Goal: Task Accomplishment & Management: Manage account settings

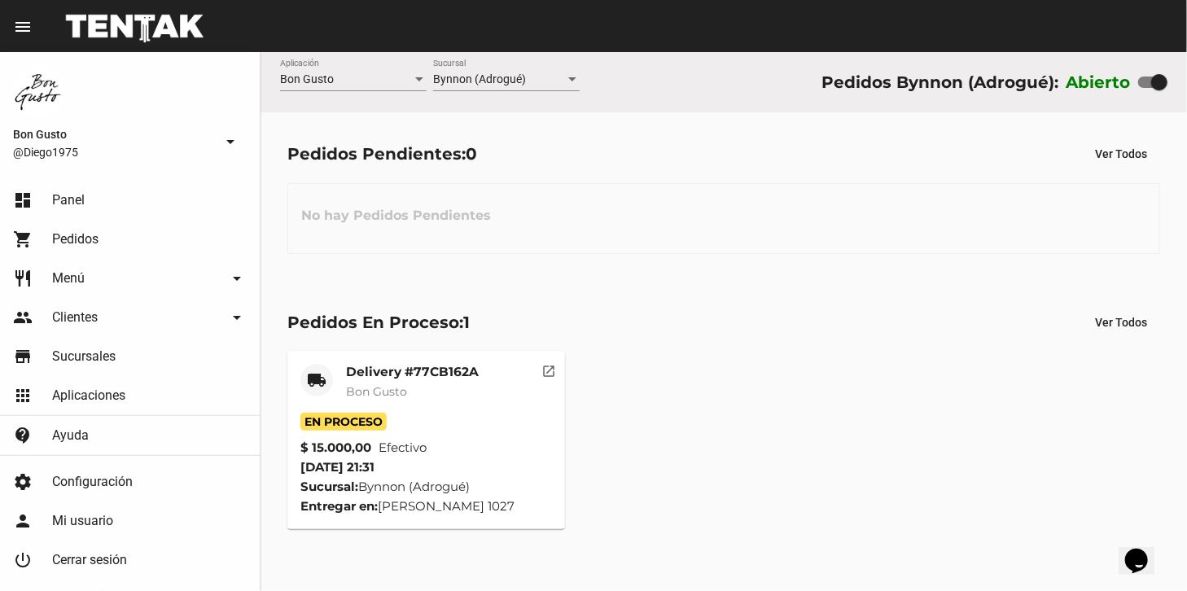
scroll to position [19, 0]
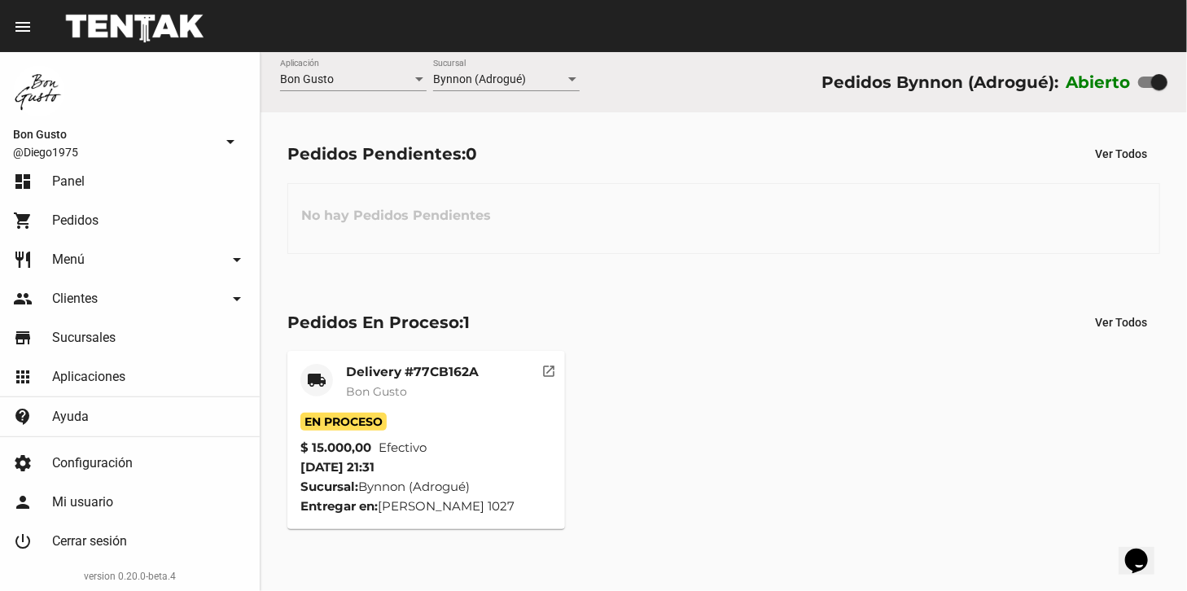
click at [0, 181] on link "dashboard Panel" at bounding box center [130, 181] width 260 height 39
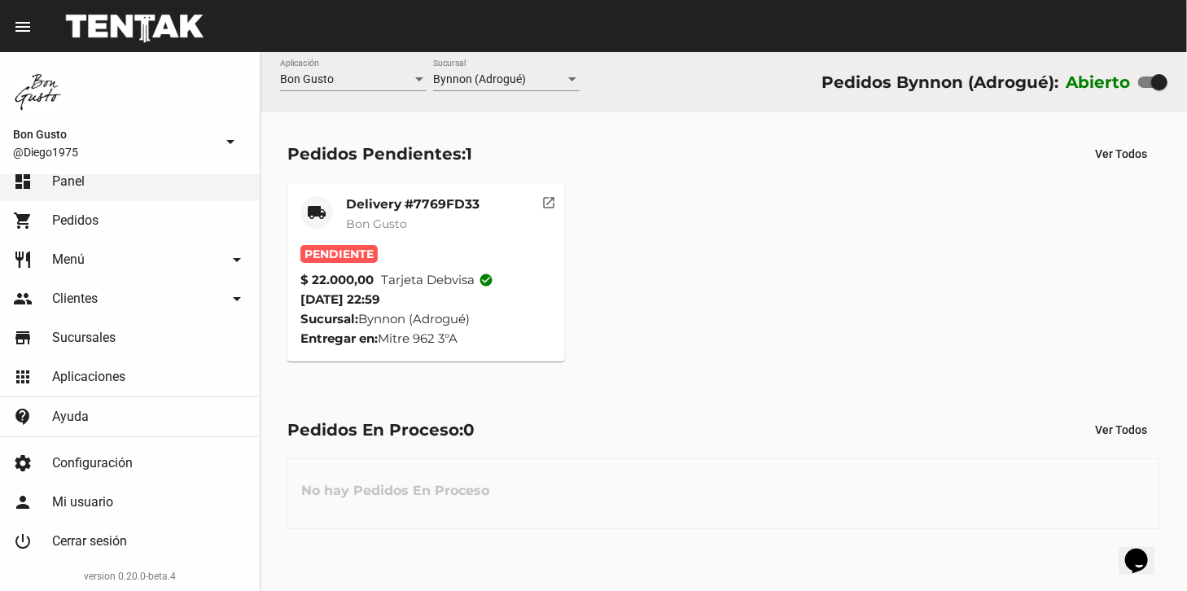
click at [557, 206] on button "open_in_new" at bounding box center [549, 199] width 33 height 33
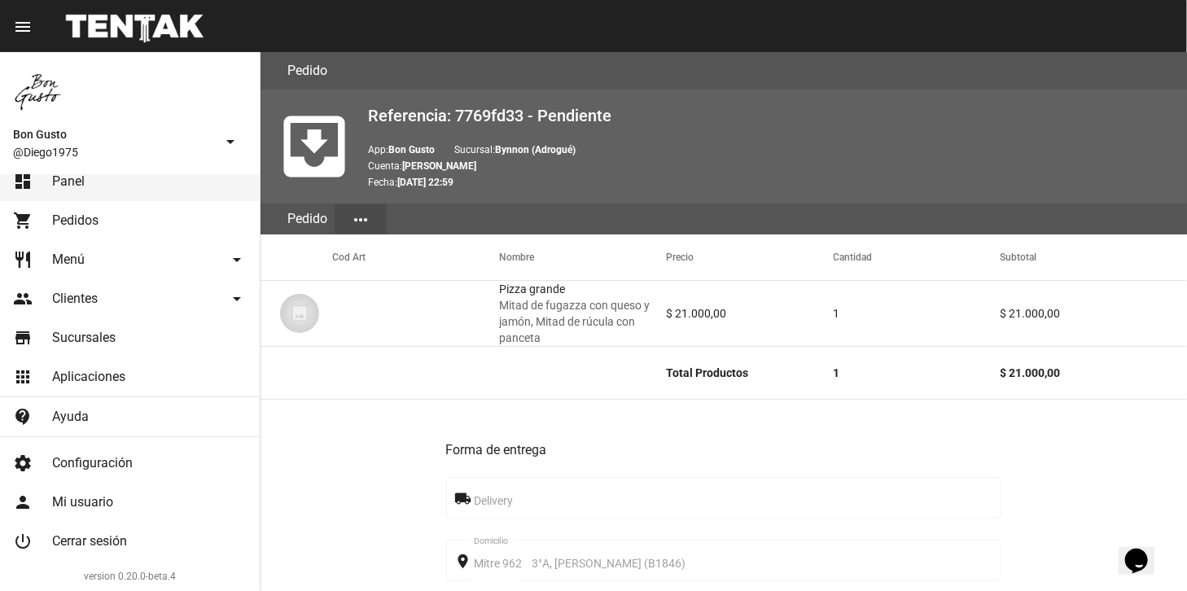
scroll to position [713, 0]
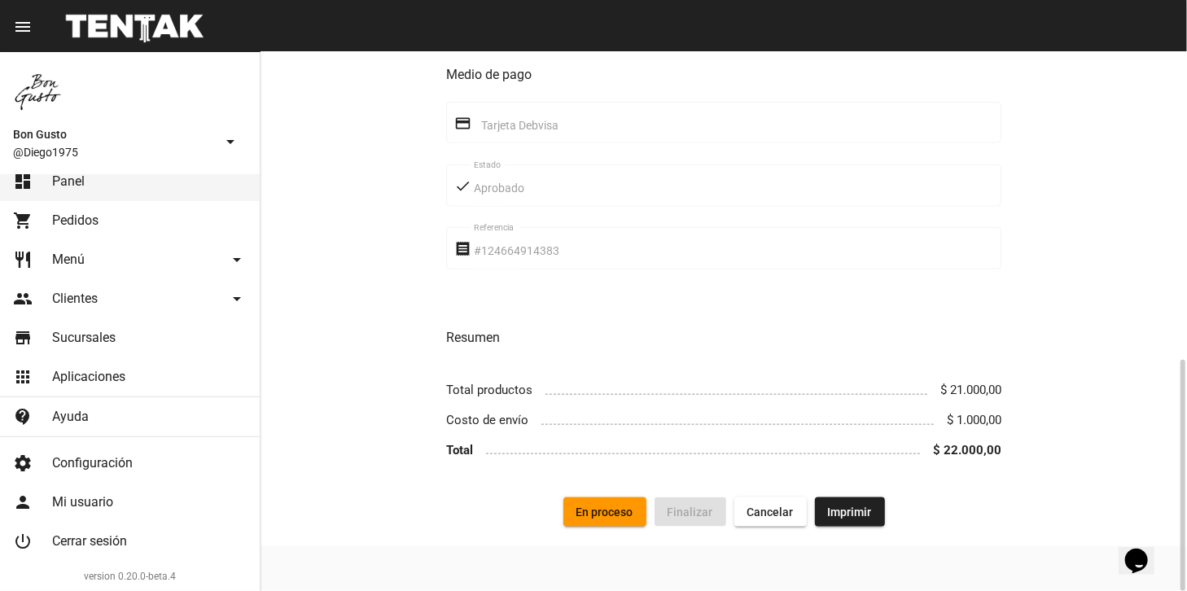
click at [612, 519] on span "En proceso" at bounding box center [605, 512] width 57 height 13
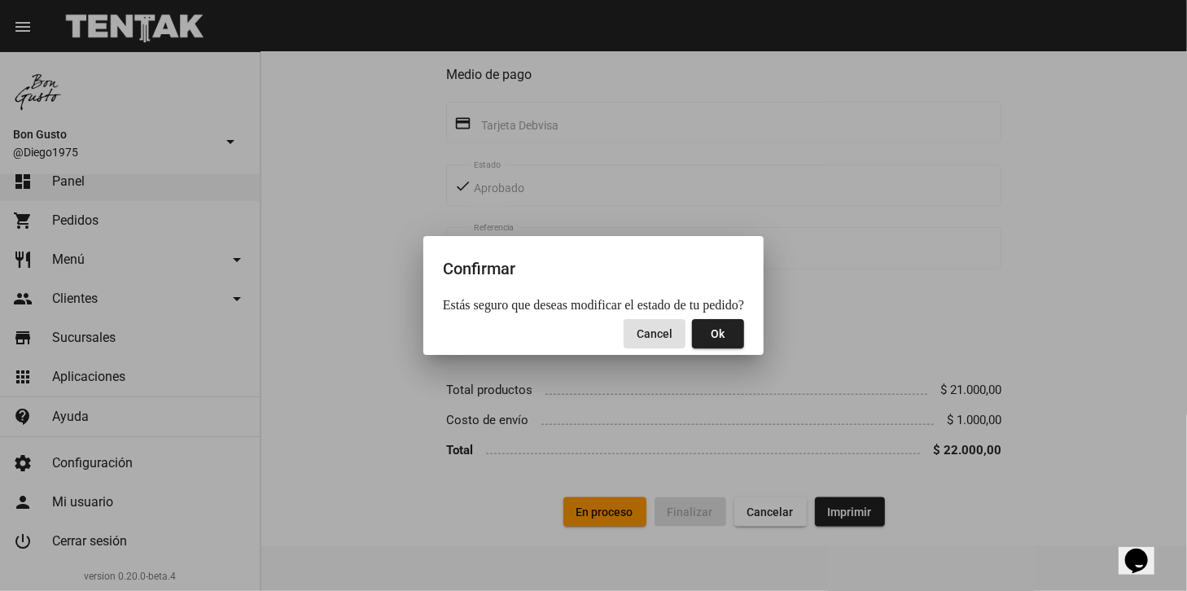
click at [735, 324] on button "Ok" at bounding box center [718, 333] width 52 height 29
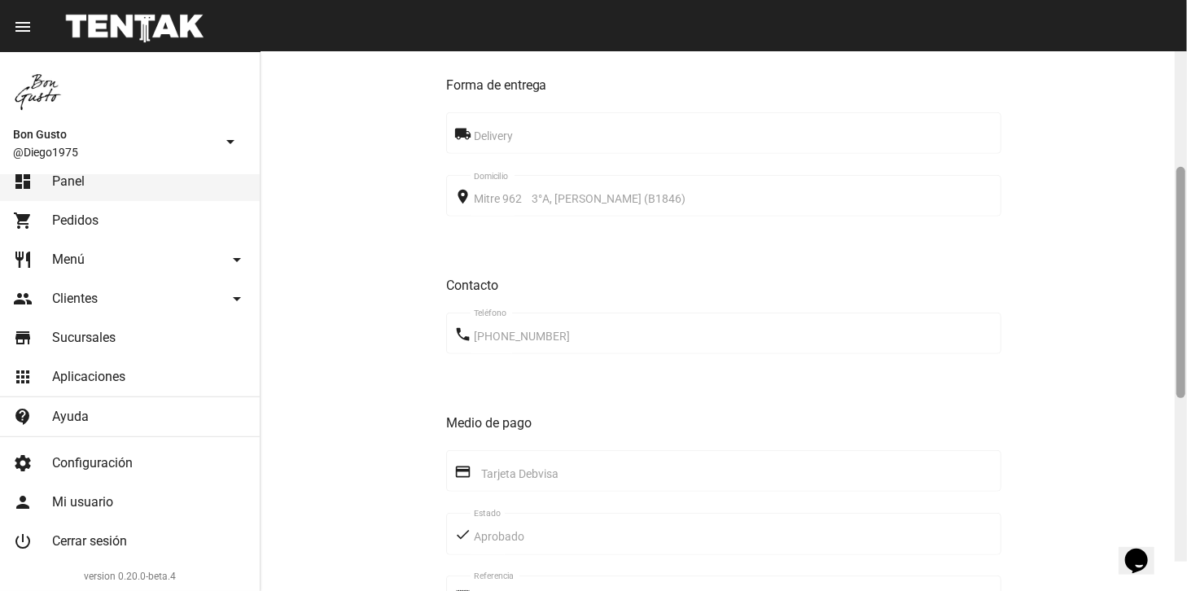
scroll to position [400, 0]
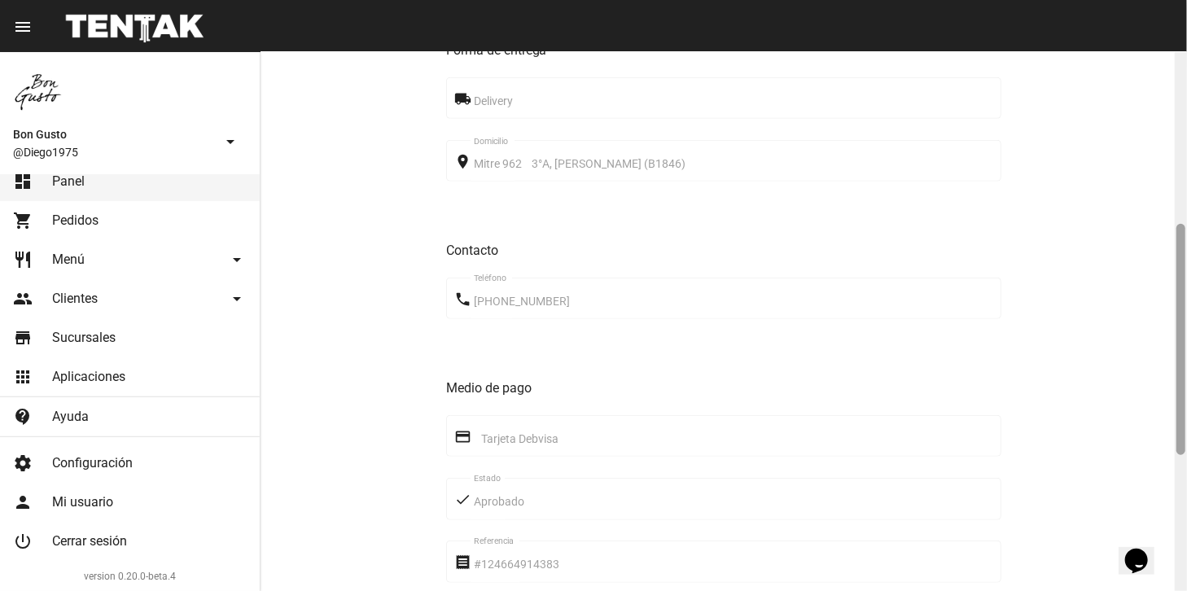
drag, startPoint x: 1180, startPoint y: 150, endPoint x: 1190, endPoint y: 296, distance: 146.1
click at [1187, 296] on html "menu Pedido Pedido more_vert Bon Gusto @Diego1975 arrow_drop_down dashboard Pan…" at bounding box center [593, 295] width 1187 height 591
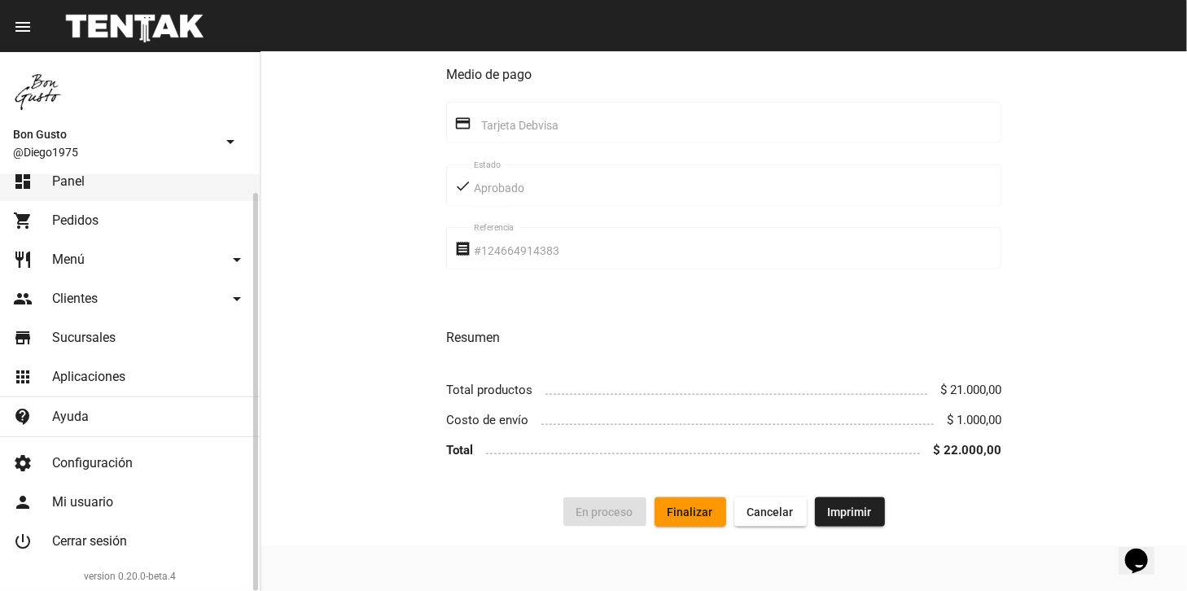
click at [117, 186] on link "dashboard Panel" at bounding box center [130, 181] width 260 height 39
